Goal: Information Seeking & Learning: Learn about a topic

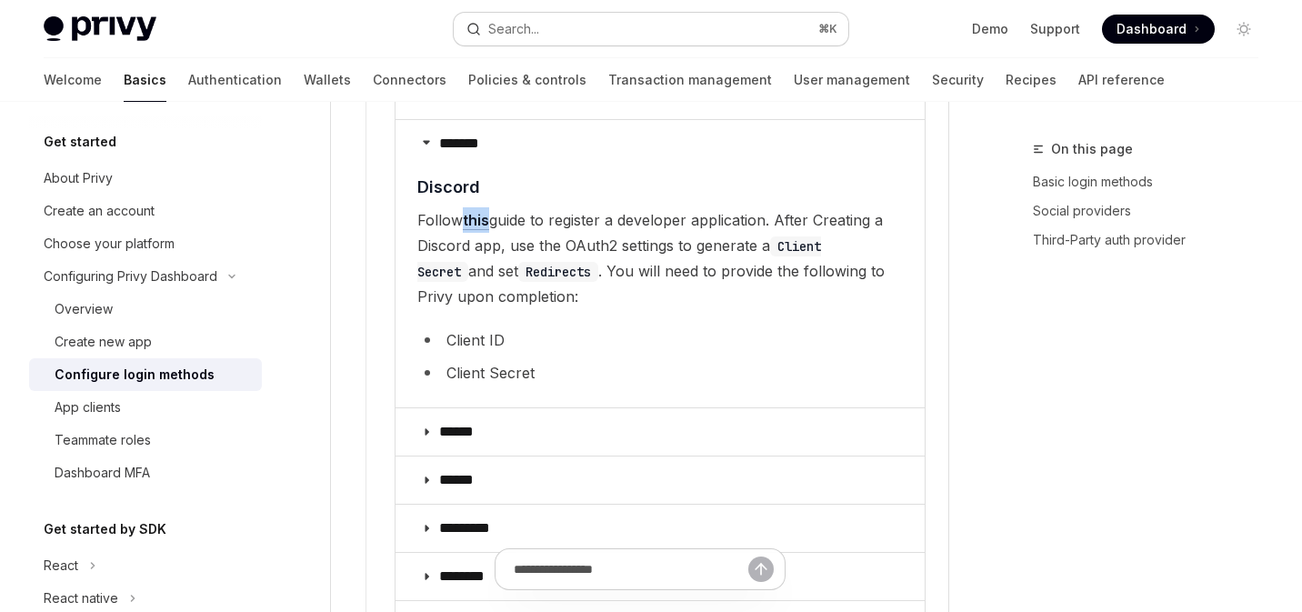
click at [586, 25] on button "Search... ⌘ K" at bounding box center [652, 29] width 396 height 33
type textarea "*"
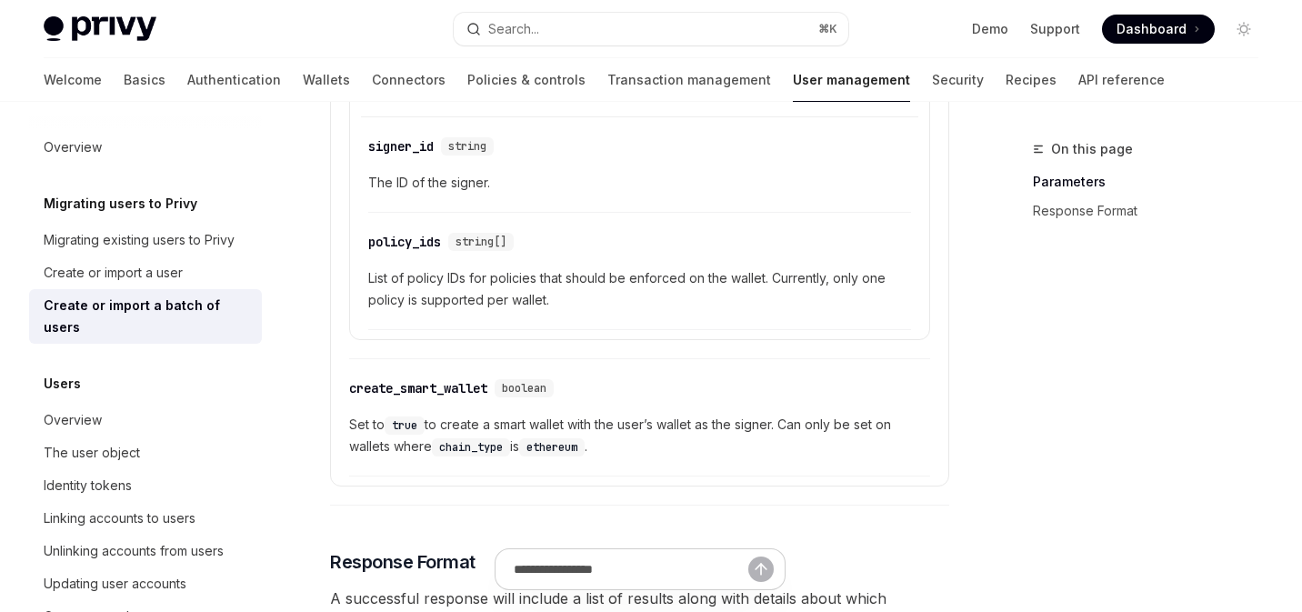
scroll to position [2000, 0]
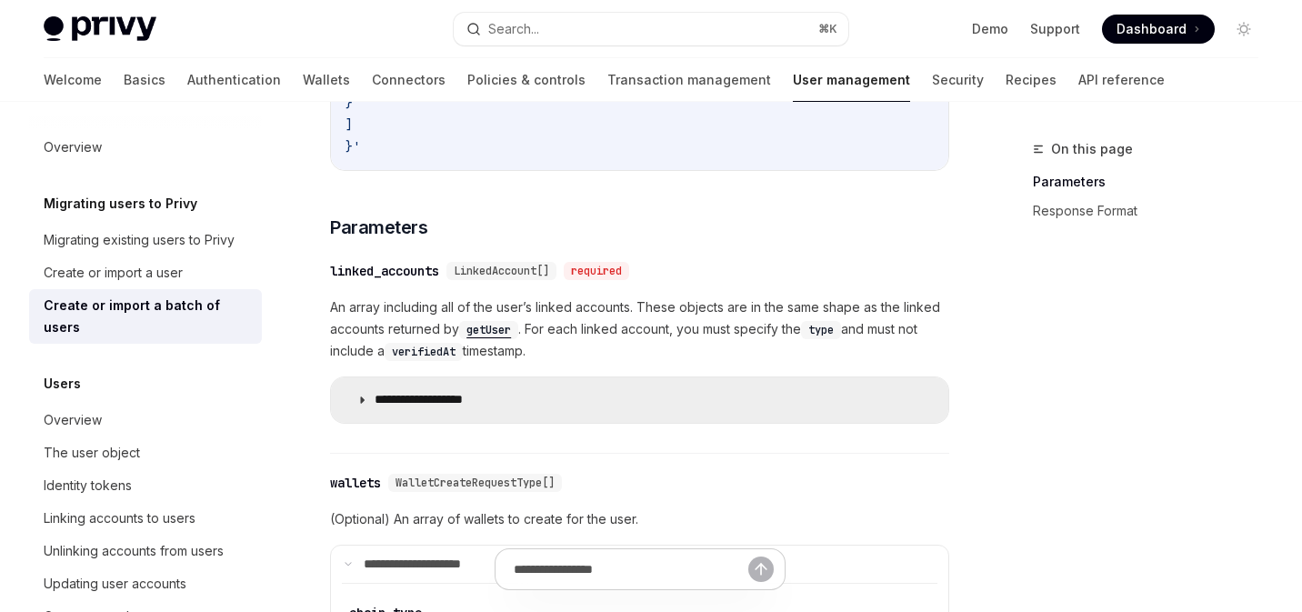
click at [386, 423] on summary "**********" at bounding box center [639, 399] width 617 height 45
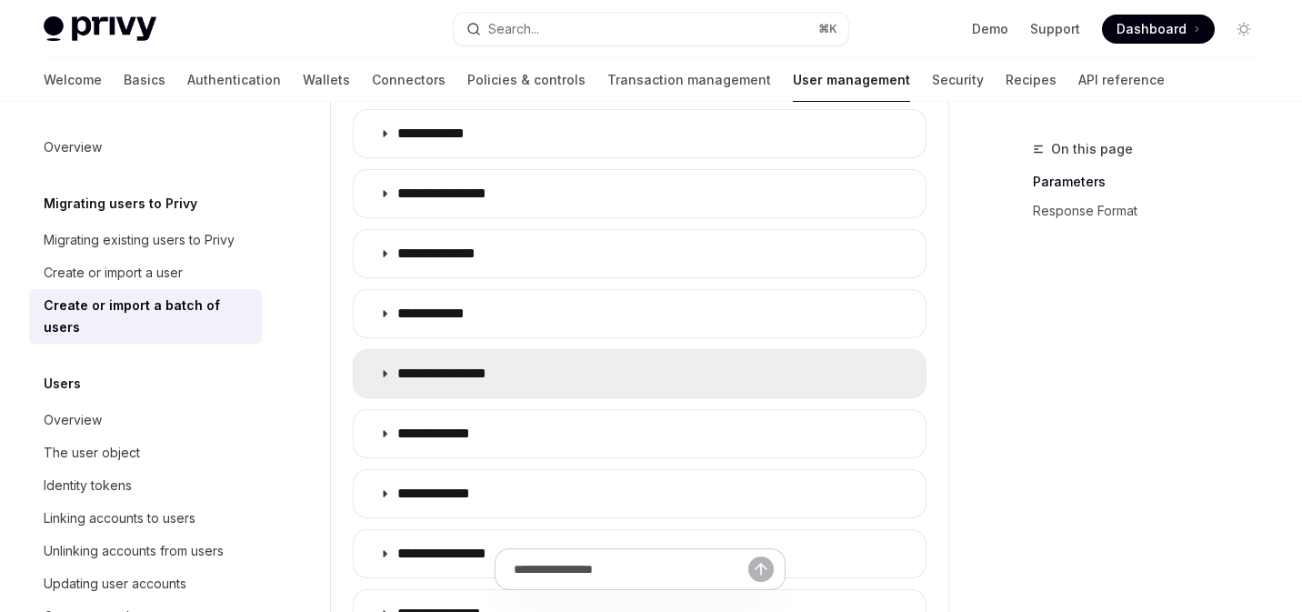
click at [447, 382] on p "**********" at bounding box center [458, 374] width 123 height 18
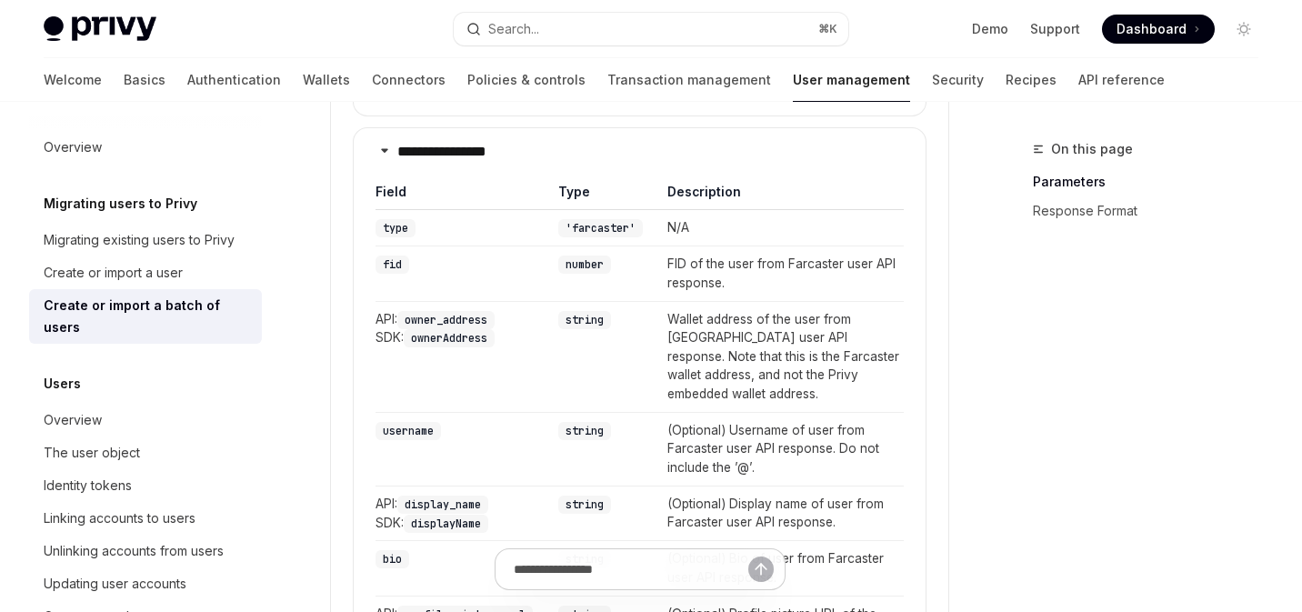
scroll to position [1858, 0]
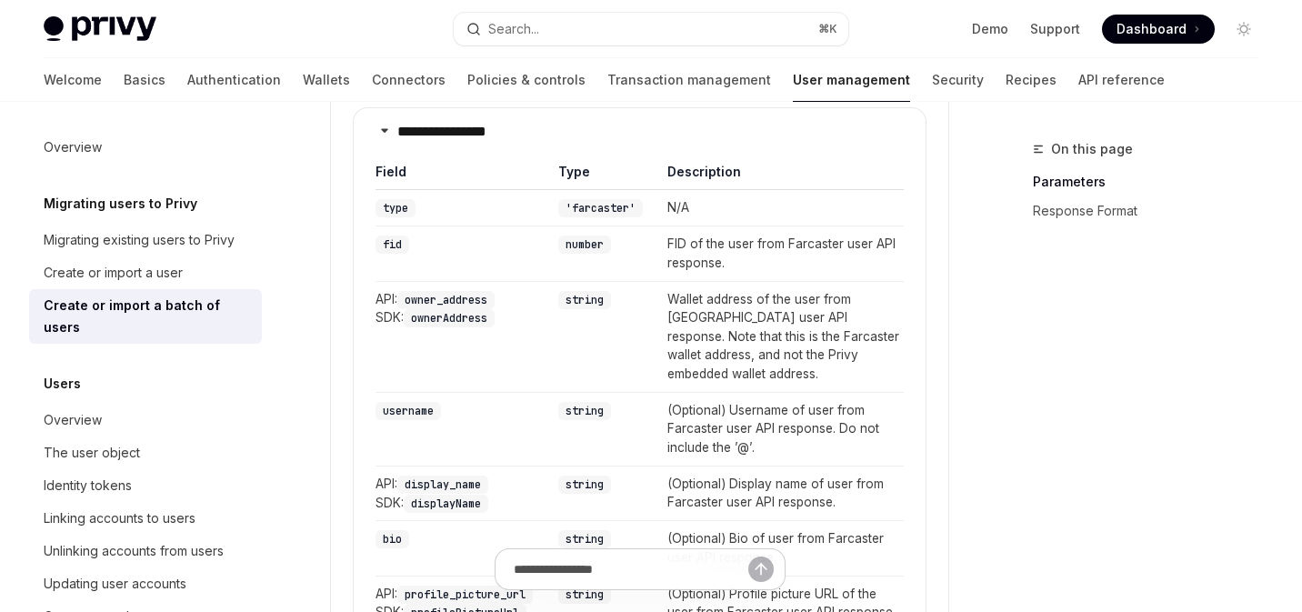
click at [388, 247] on code "fid" at bounding box center [393, 245] width 34 height 18
copy code "fid"
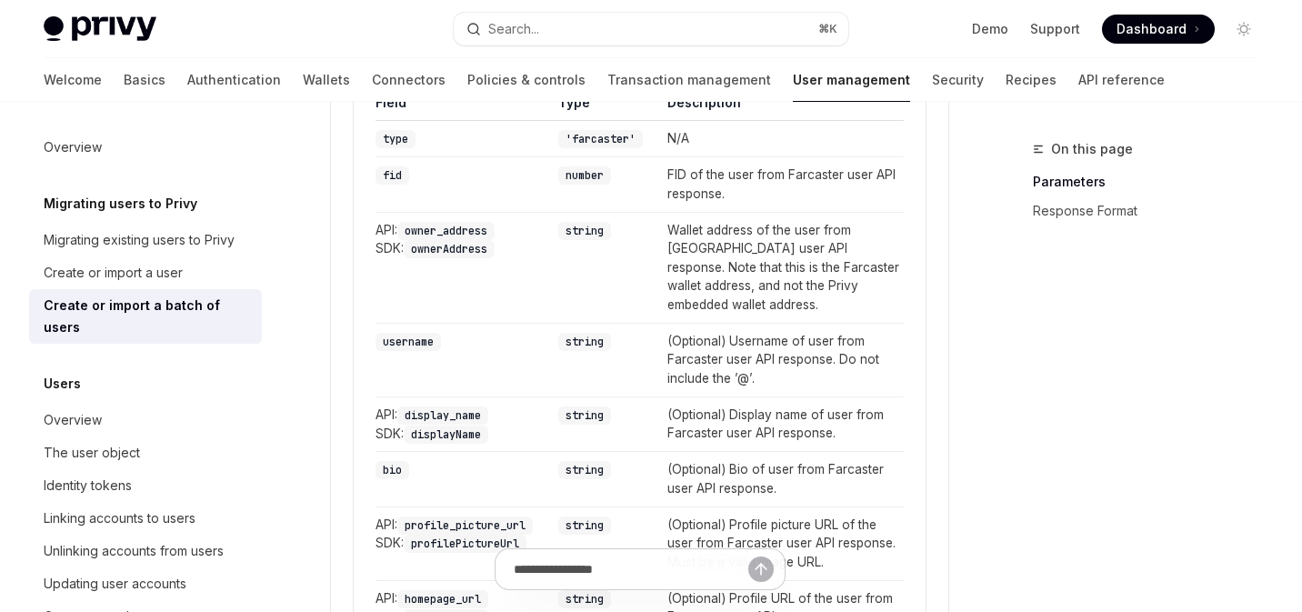
click at [467, 247] on code "ownerAddress" at bounding box center [449, 249] width 91 height 18
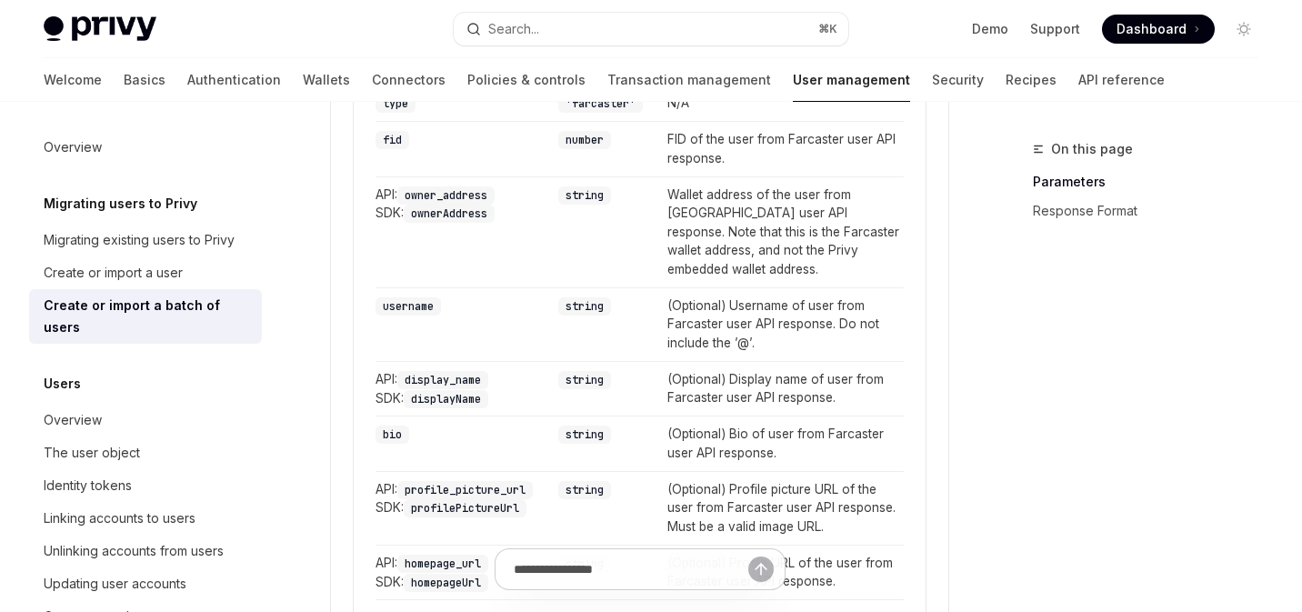
scroll to position [1978, 0]
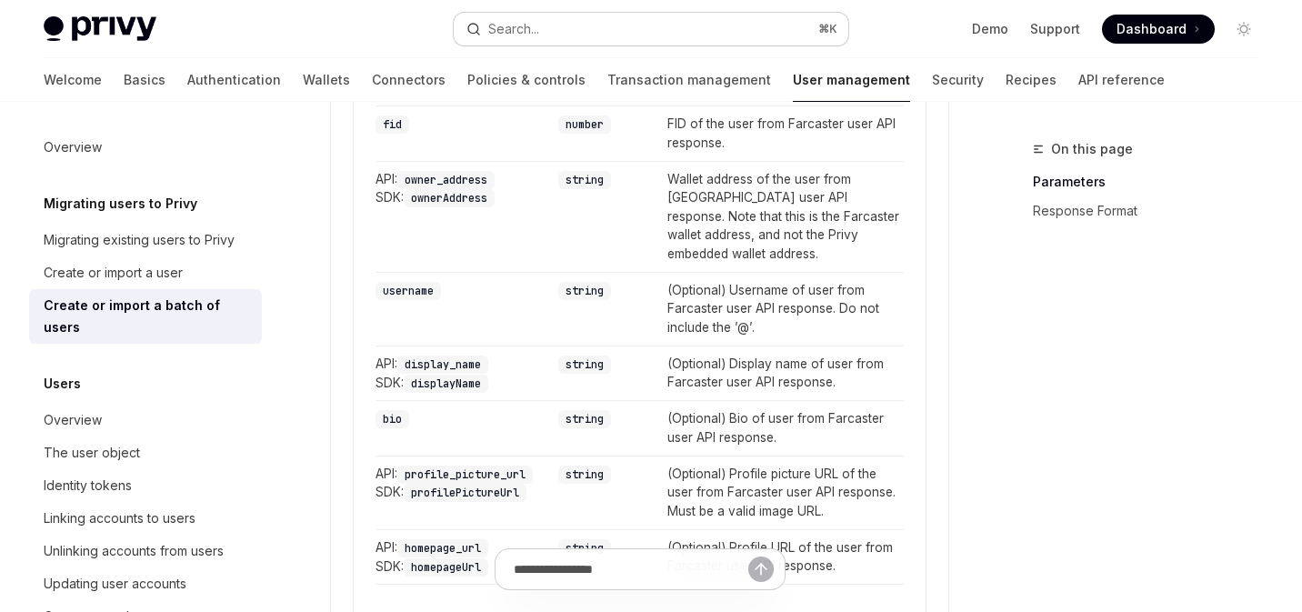
click at [531, 19] on div "Search..." at bounding box center [513, 29] width 51 height 22
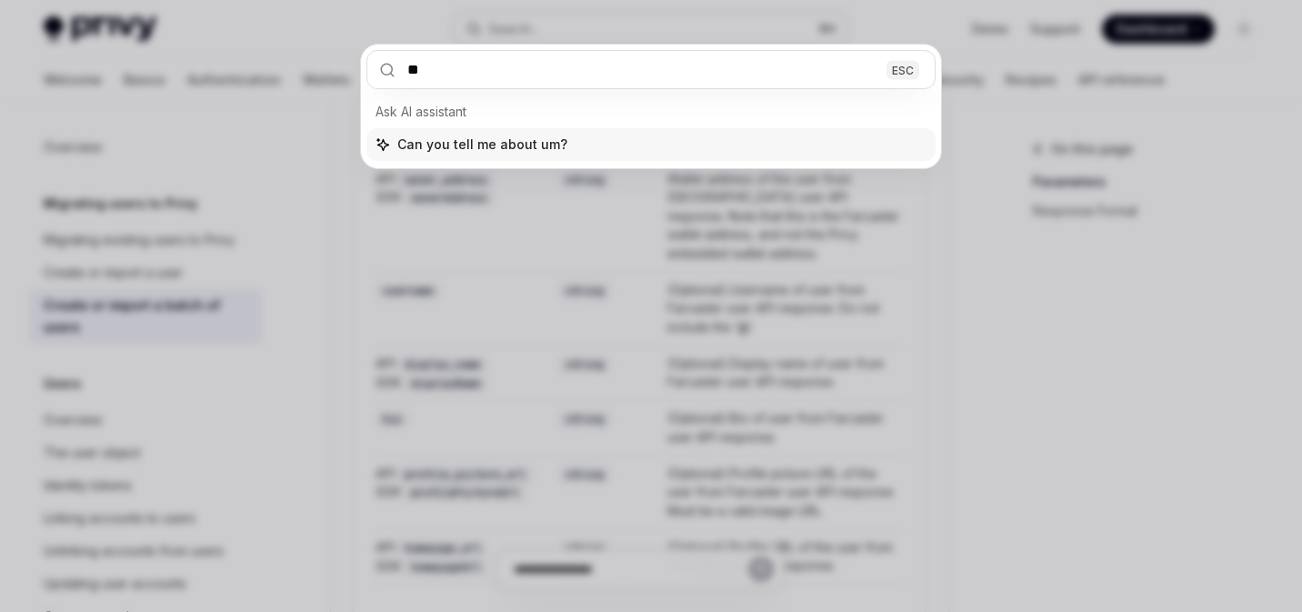
type input "*"
type input "**********"
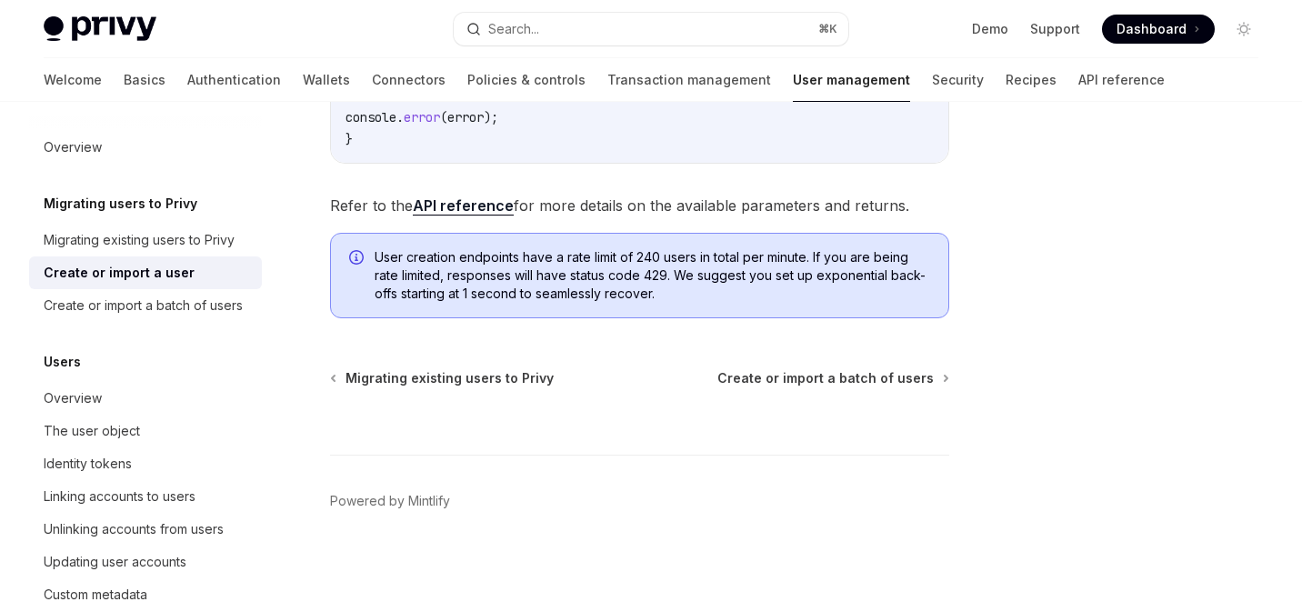
scroll to position [553, 0]
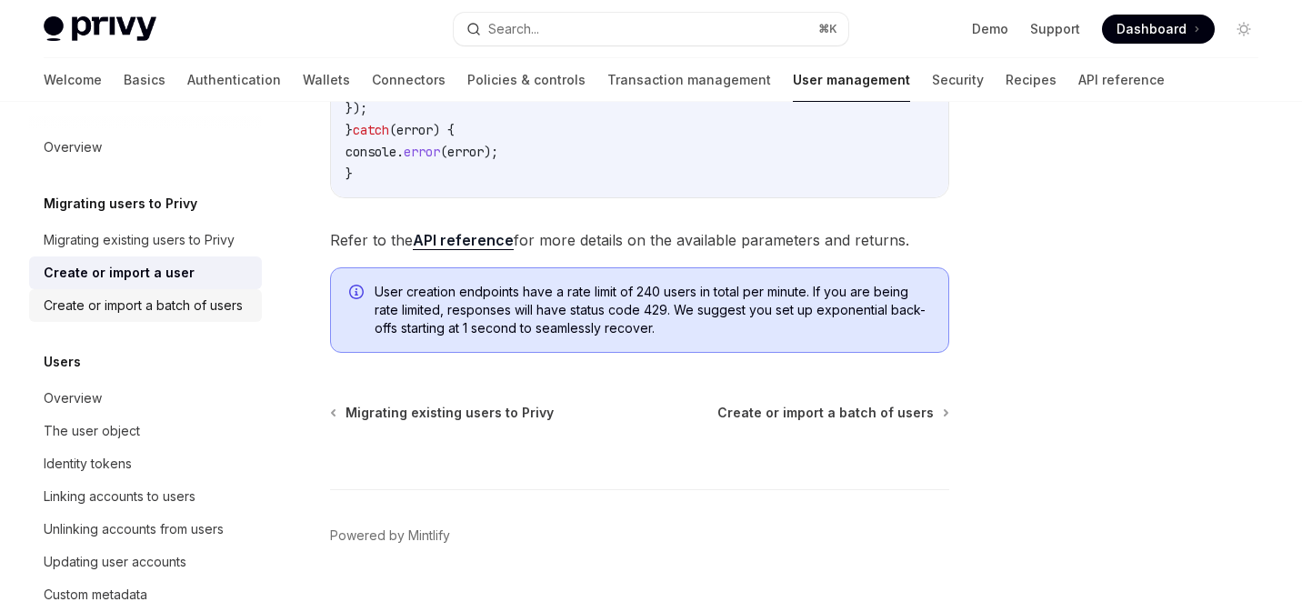
click at [164, 303] on div "Create or import a batch of users" at bounding box center [143, 306] width 199 height 22
type textarea "*"
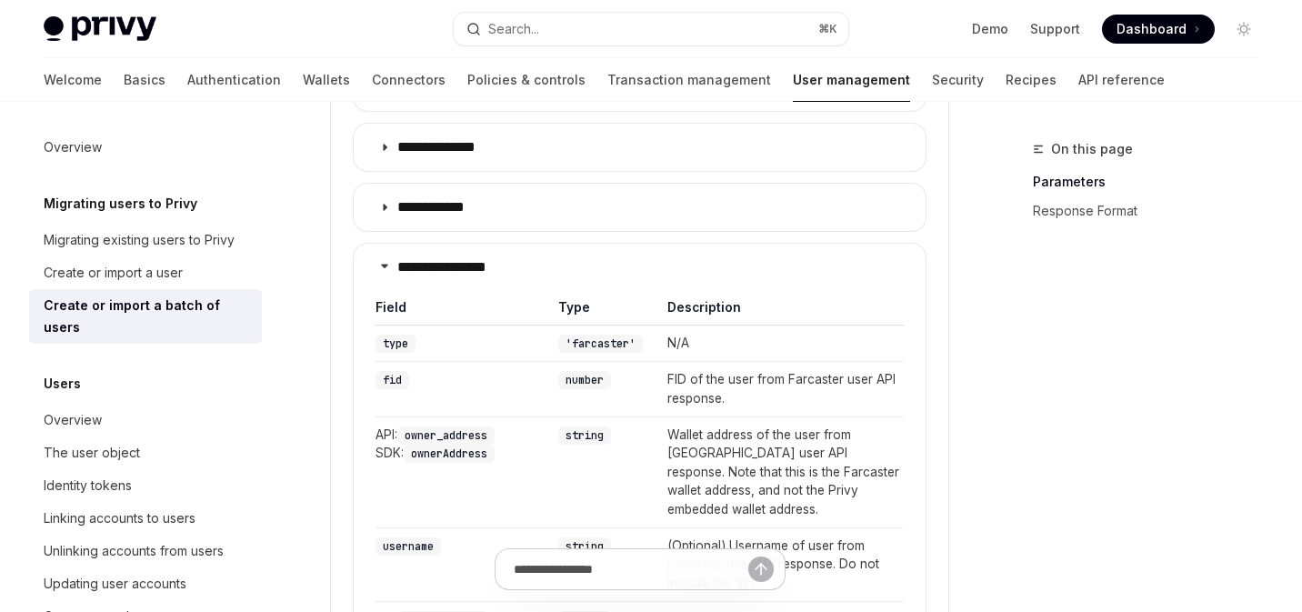
scroll to position [1818, 0]
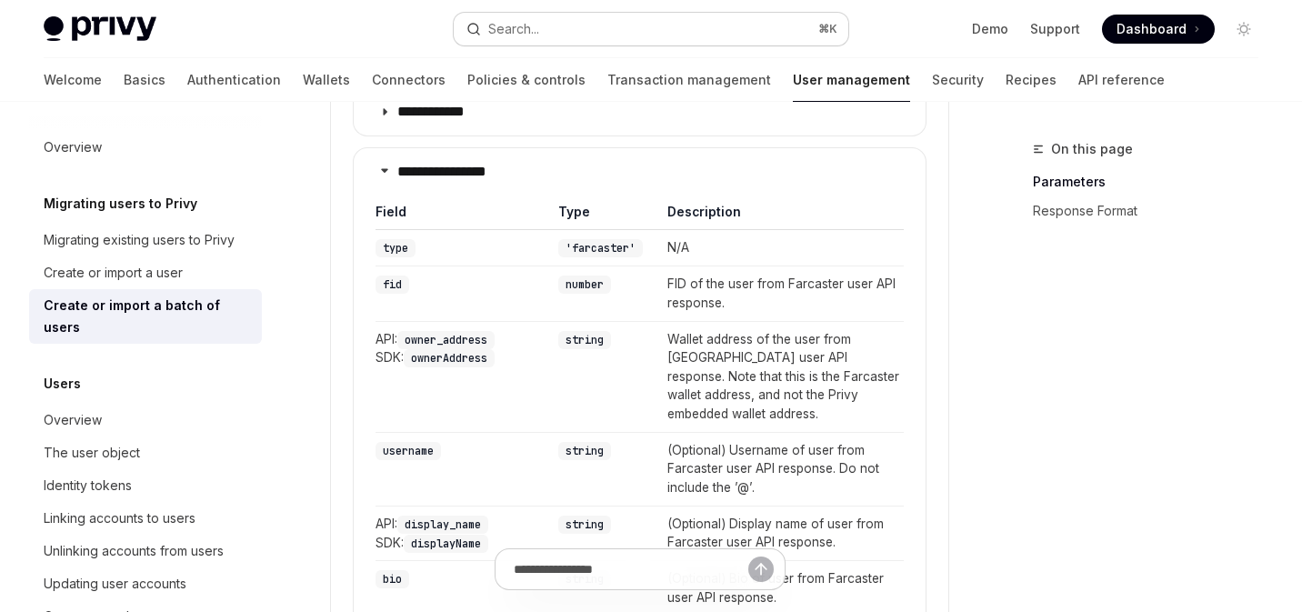
click at [546, 24] on button "Search... ⌘ K" at bounding box center [652, 29] width 396 height 33
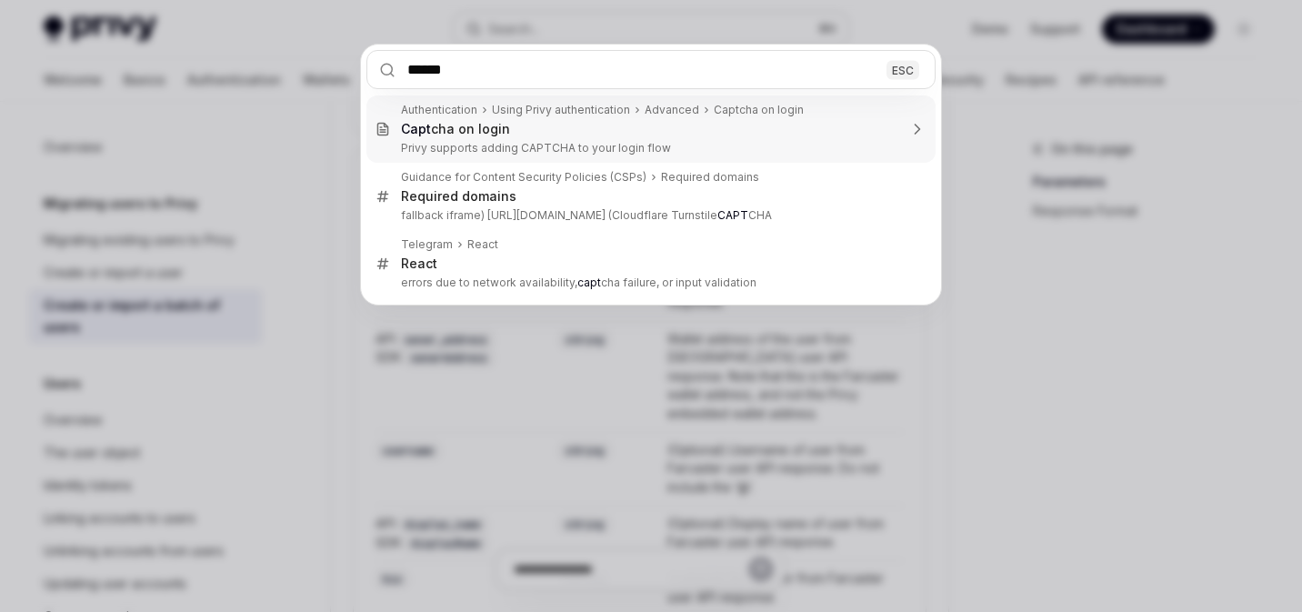
type input "*******"
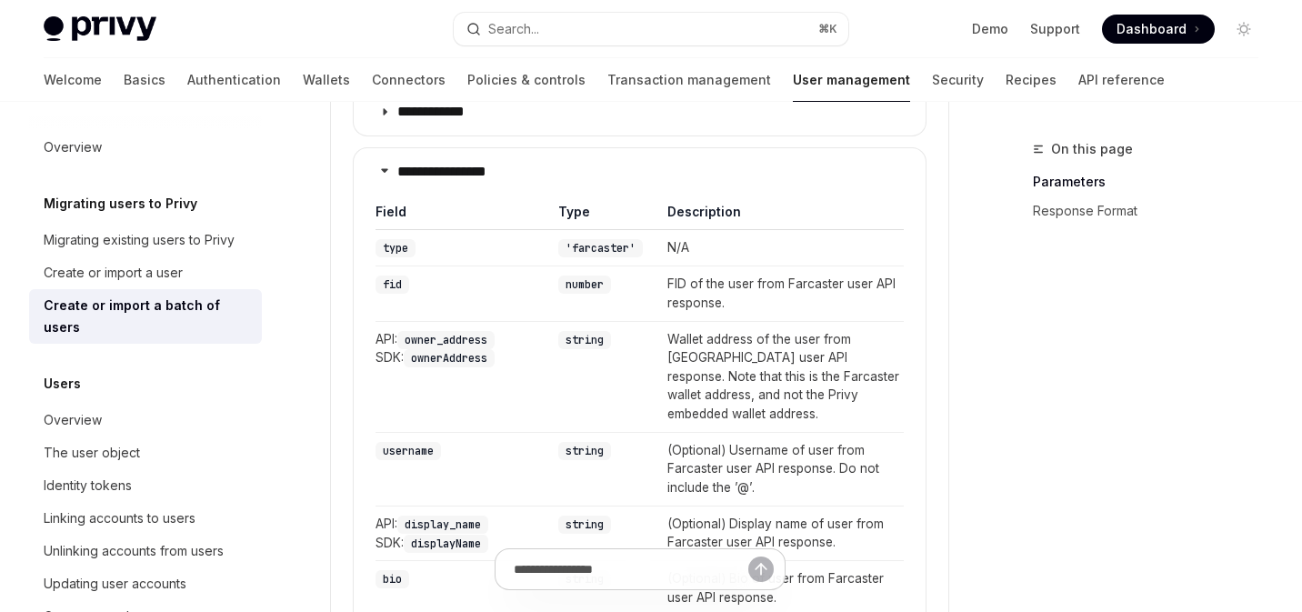
type textarea "*"
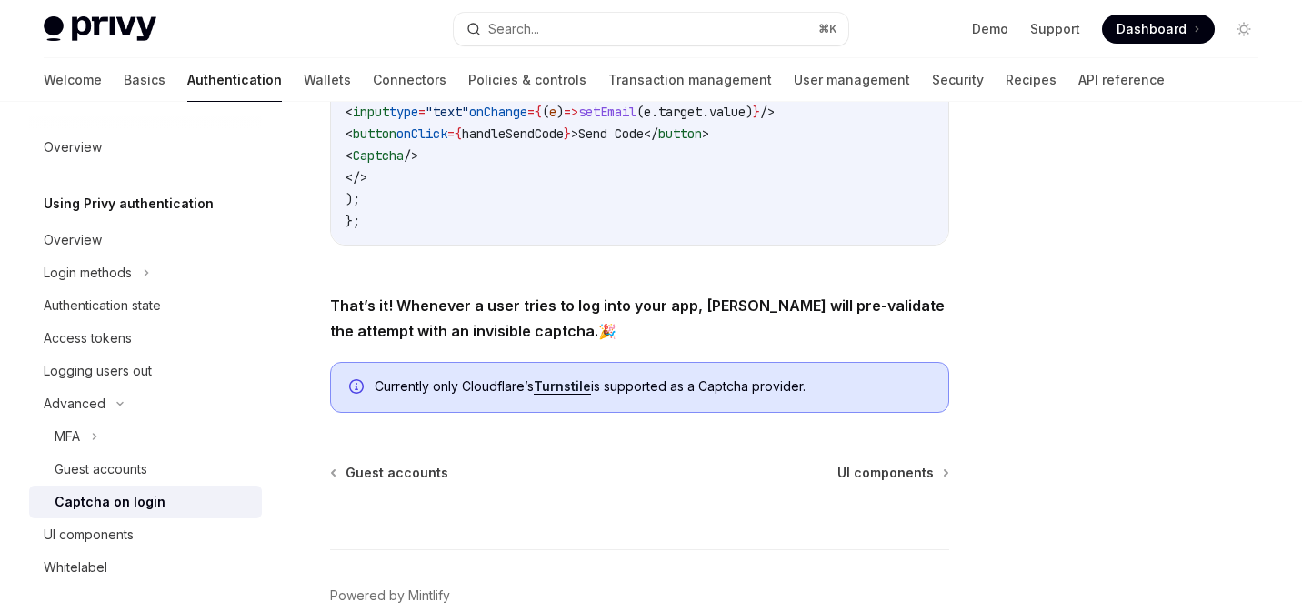
scroll to position [843, 0]
